Goal: Feedback & Contribution: Leave review/rating

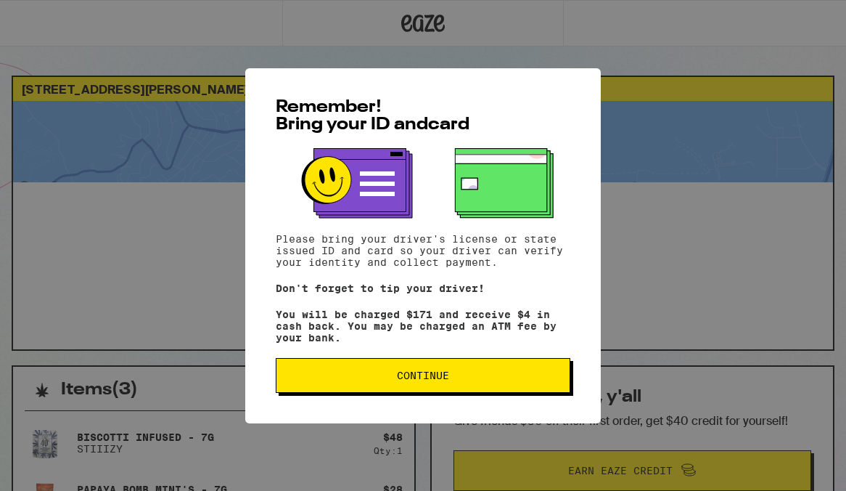
click at [374, 354] on div "Remember! Bring your ID and card Please bring your driver's license or state is…" at bounding box center [423, 245] width 356 height 355
click at [374, 378] on span "Continue" at bounding box center [423, 375] width 270 height 10
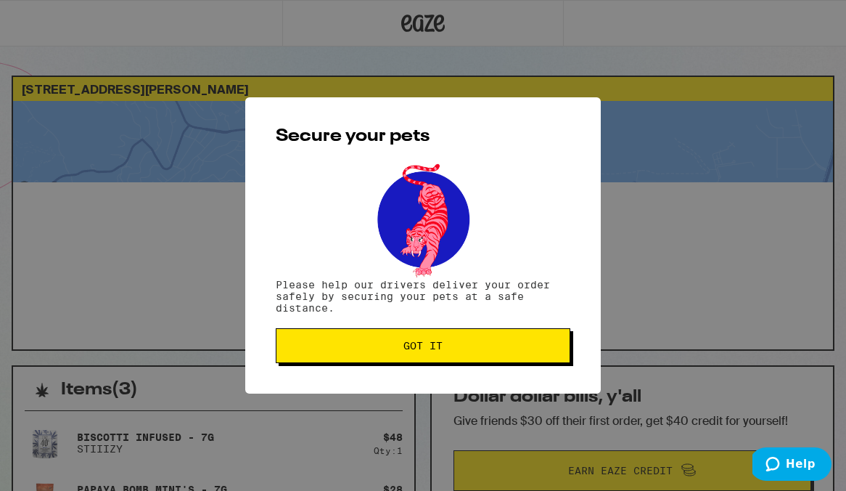
click at [374, 378] on div "Secure your pets Please help our drivers deliver your order safely by securing …" at bounding box center [423, 245] width 356 height 296
click at [372, 339] on button "Got it" at bounding box center [423, 345] width 295 height 35
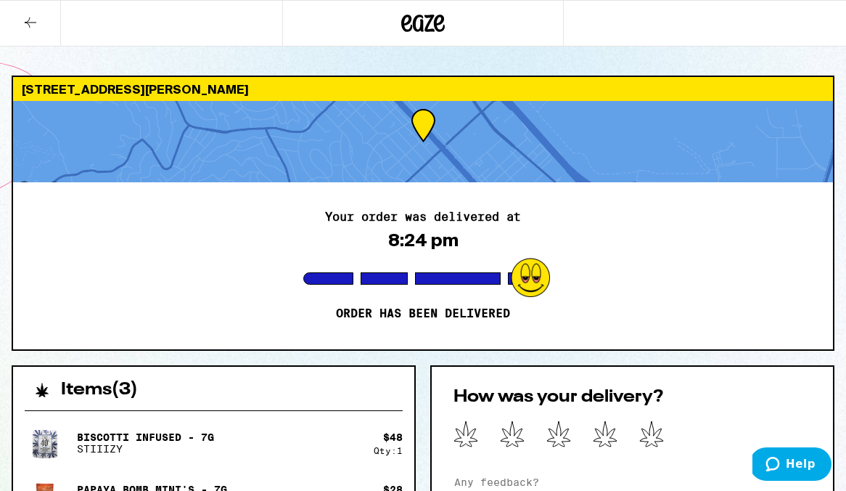
scroll to position [116, 0]
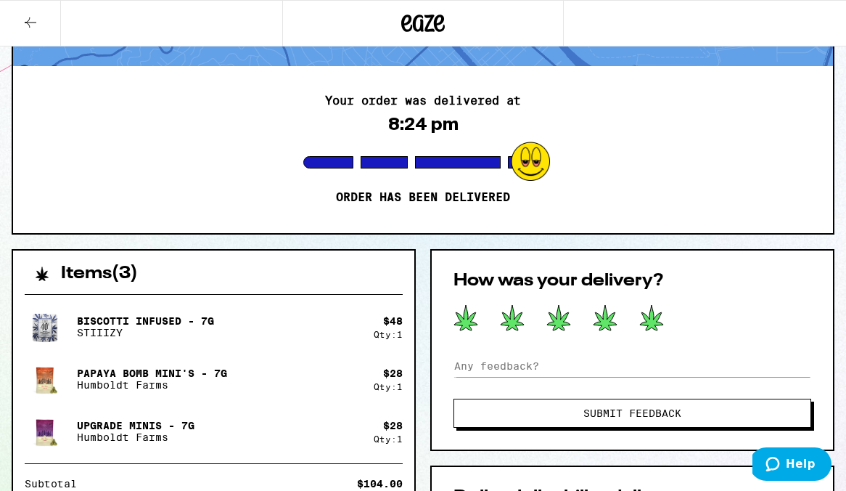
click at [655, 317] on icon at bounding box center [651, 317] width 23 height 25
click at [493, 367] on input at bounding box center [633, 366] width 358 height 22
click at [529, 416] on span "Submit Feedback" at bounding box center [632, 413] width 240 height 10
